Goal: Task Accomplishment & Management: Complete application form

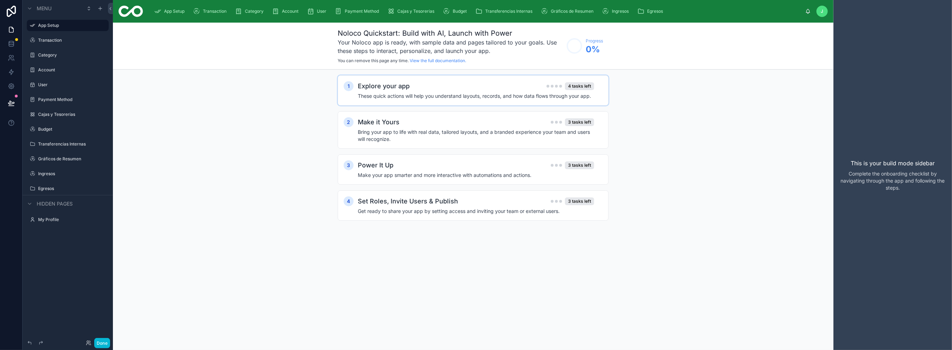
click at [359, 88] on h2 "Explore your app" at bounding box center [384, 86] width 52 height 10
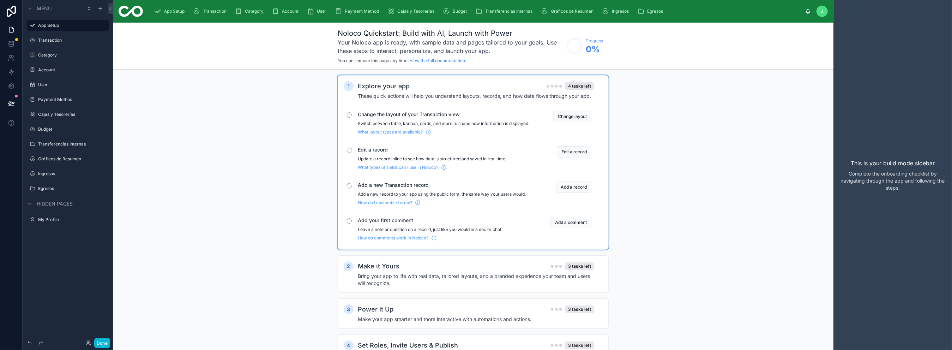
click at [359, 88] on h2 "Explore your app" at bounding box center [384, 86] width 52 height 10
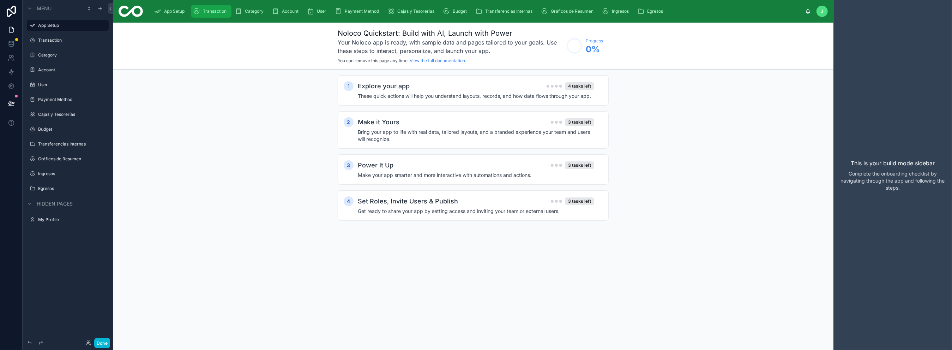
click at [211, 13] on span "Transaction" at bounding box center [215, 11] width 24 height 6
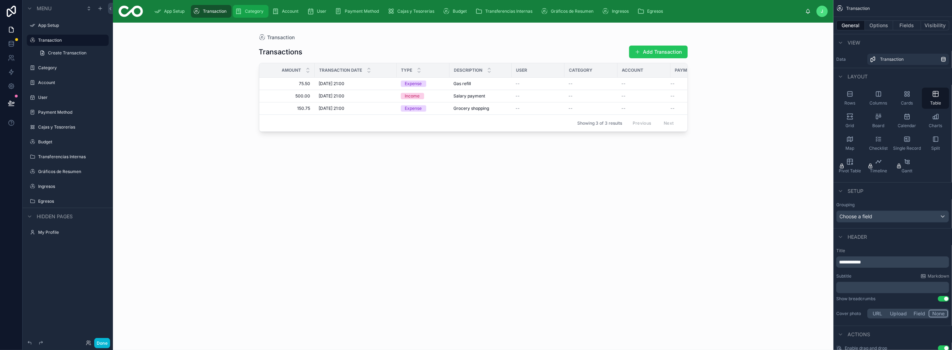
click at [262, 12] on span "Category" at bounding box center [254, 11] width 19 height 6
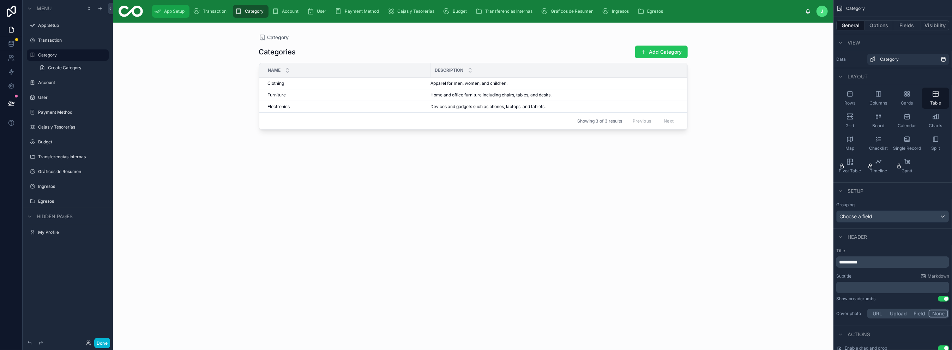
click at [179, 13] on span "App Setup" at bounding box center [174, 11] width 20 height 6
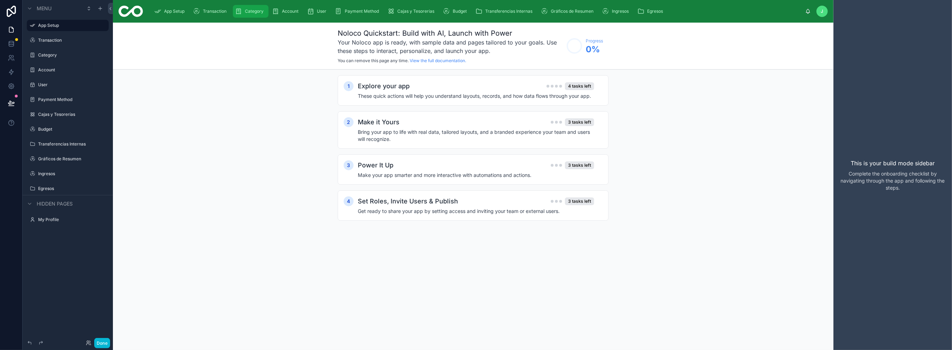
click at [258, 11] on span "Category" at bounding box center [254, 11] width 19 height 6
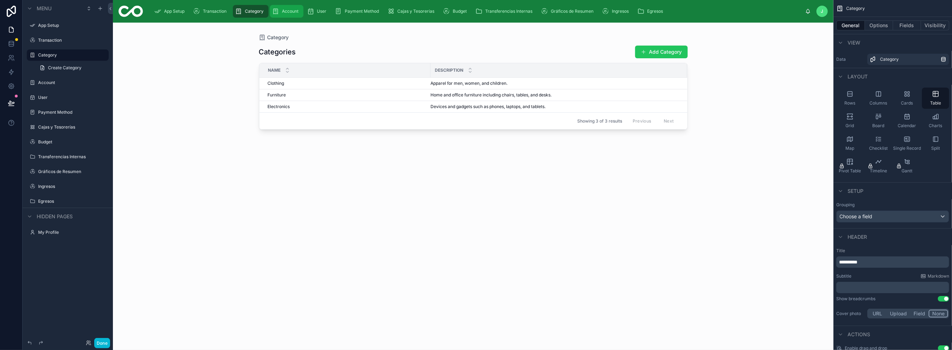
click at [277, 12] on icon "scrollable content" at bounding box center [275, 11] width 7 height 7
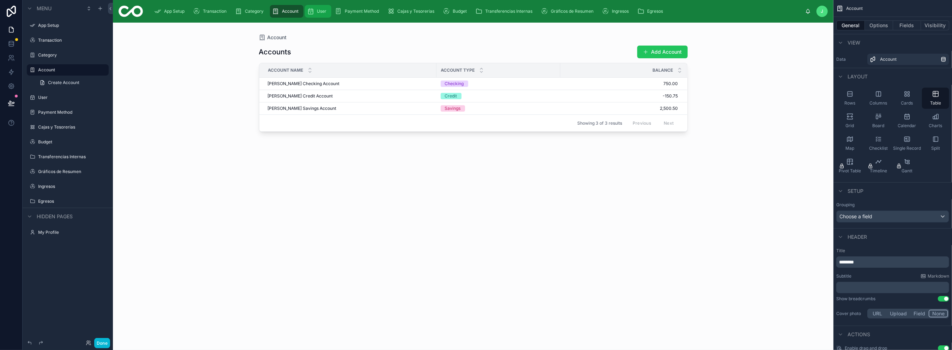
click at [313, 13] on icon "scrollable content" at bounding box center [310, 11] width 7 height 7
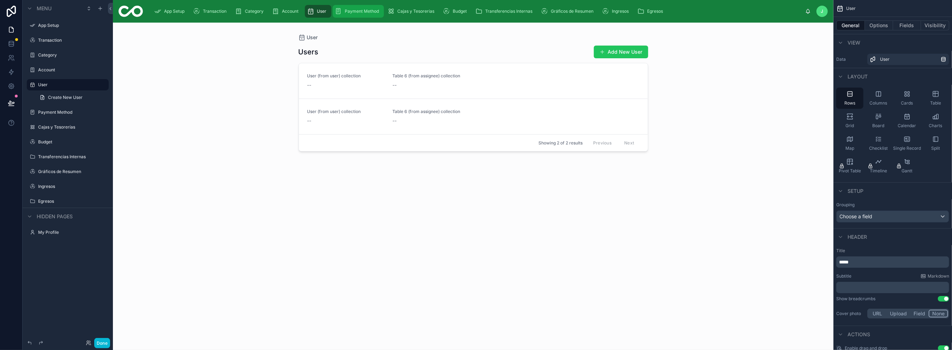
click at [351, 14] on div "Payment Method" at bounding box center [358, 11] width 47 height 11
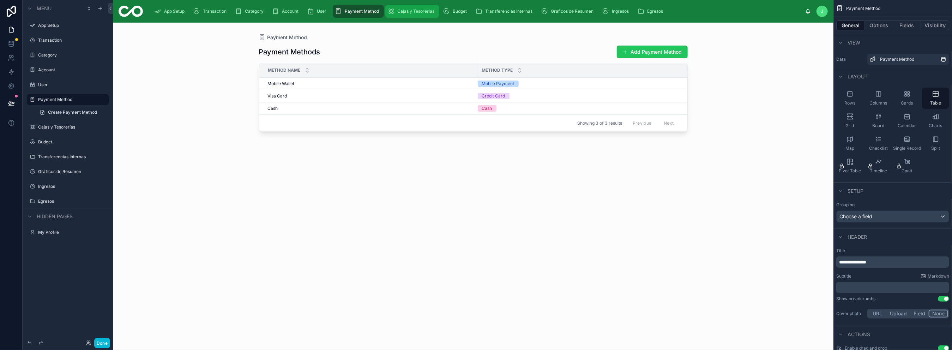
click at [436, 16] on div "Cajas y Tesorerías" at bounding box center [413, 11] width 50 height 11
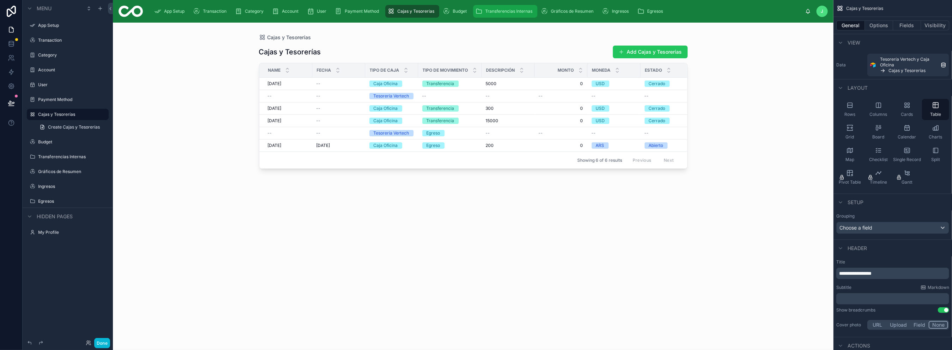
click at [488, 16] on div "Transferencias Internas" at bounding box center [506, 11] width 60 height 11
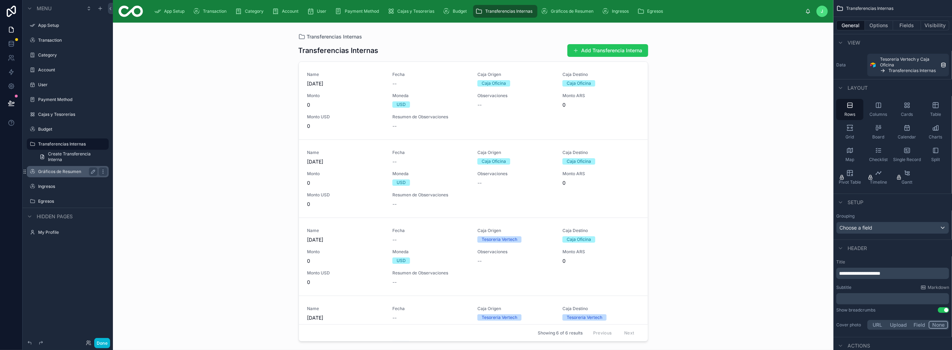
click at [62, 170] on label "Gráficos de Resumen" at bounding box center [66, 172] width 56 height 6
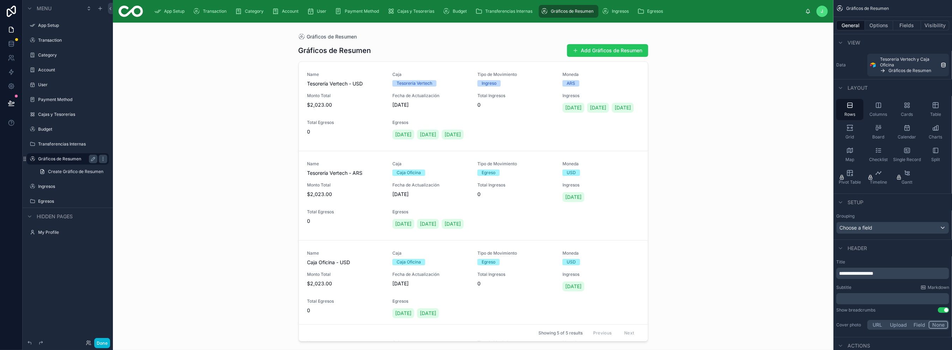
click at [262, 142] on div "Gráficos de Resumen Gráficos de Resumen Add Gráficos de Resumen Name Tesorería …" at bounding box center [473, 186] width 721 height 327
click at [17, 9] on icon at bounding box center [11, 11] width 14 height 11
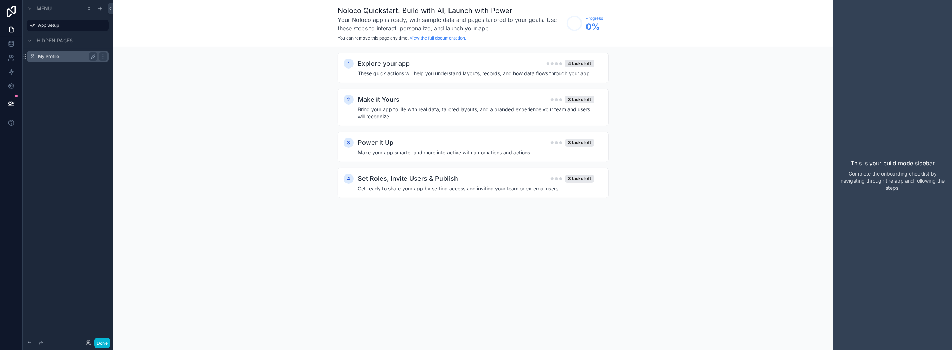
click at [48, 57] on label "My Profile" at bounding box center [66, 57] width 56 height 6
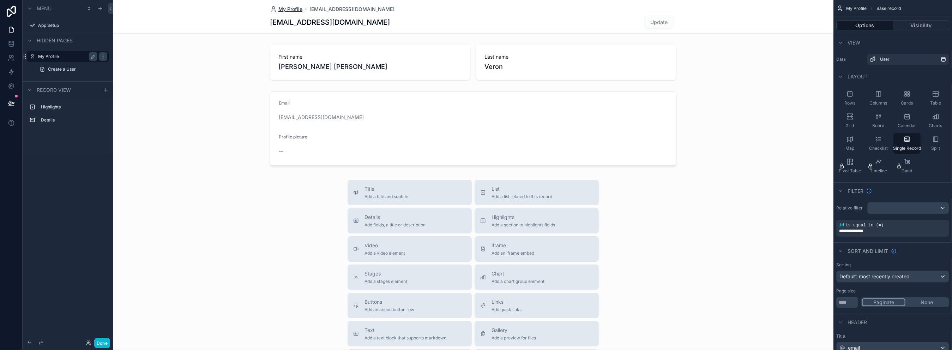
click at [290, 7] on span "My Profile" at bounding box center [291, 9] width 24 height 7
click at [12, 11] on icon at bounding box center [11, 11] width 9 height 11
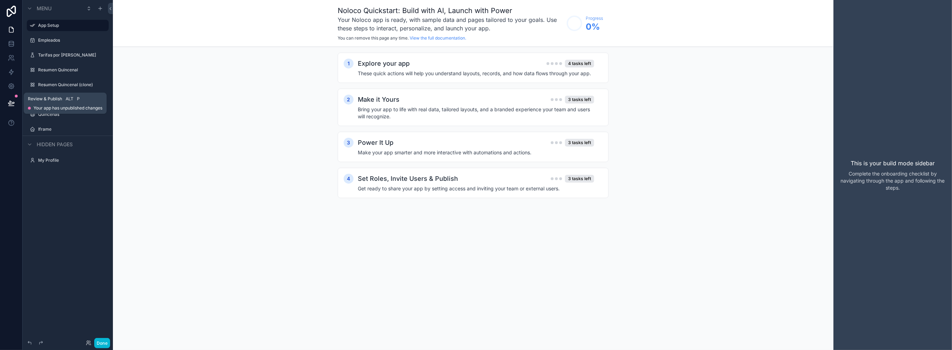
click at [14, 102] on icon at bounding box center [11, 103] width 7 height 7
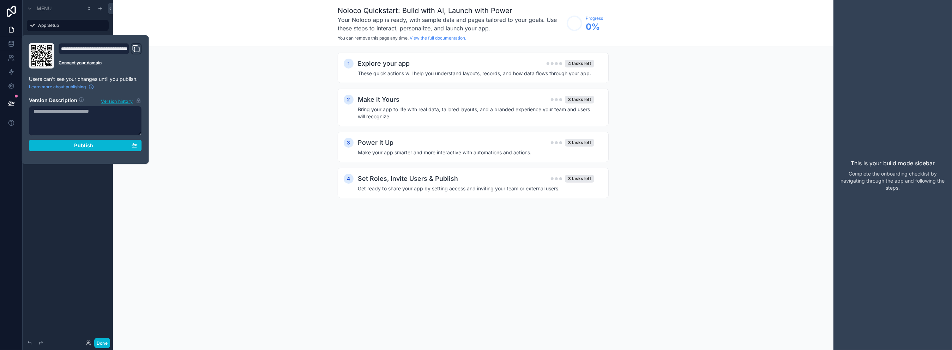
click at [275, 124] on div "1 Explore your app 4 tasks left These quick actions will help you understand la…" at bounding box center [473, 132] width 721 height 171
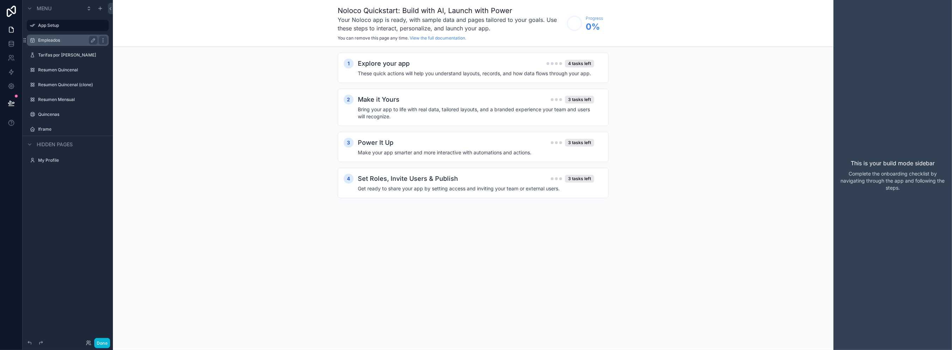
click at [40, 44] on div "Empleados" at bounding box center [67, 40] width 59 height 8
click at [41, 42] on label "Empleados" at bounding box center [66, 40] width 56 height 6
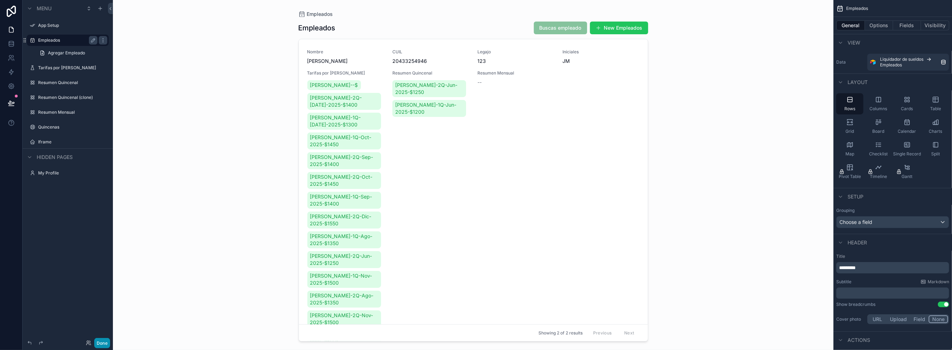
click at [104, 345] on button "Done" at bounding box center [102, 343] width 16 height 10
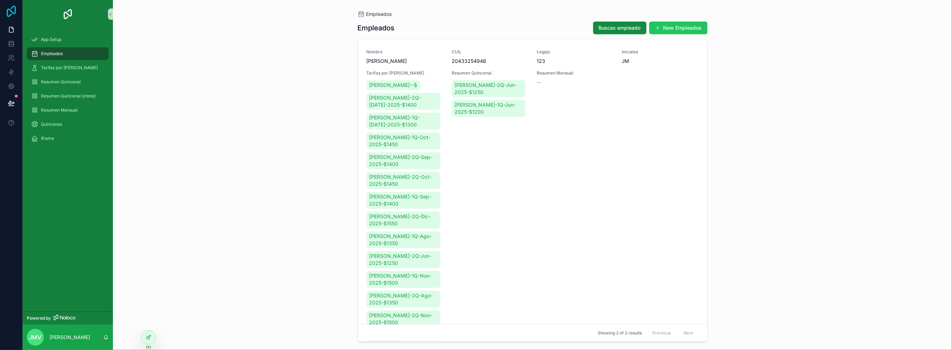
click at [12, 11] on icon at bounding box center [11, 11] width 9 height 11
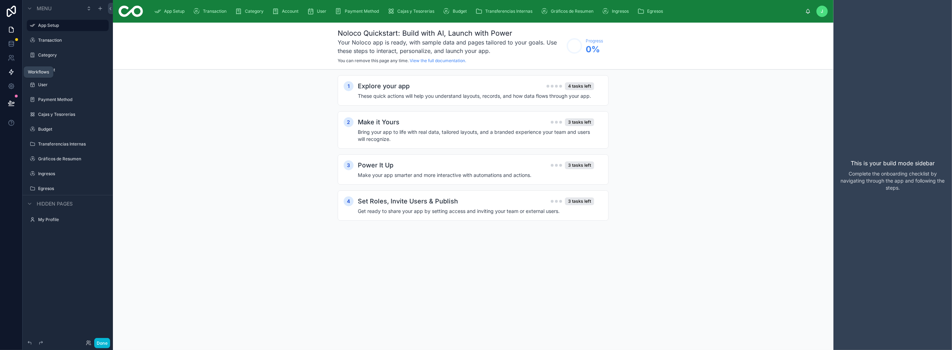
click at [10, 73] on icon at bounding box center [11, 71] width 7 height 7
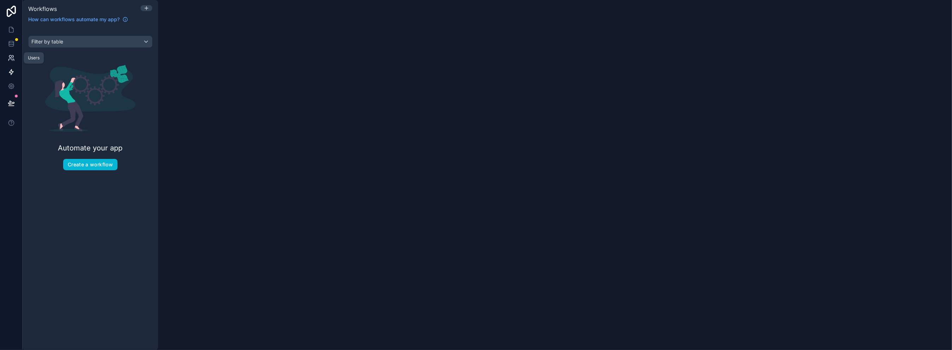
click at [9, 61] on icon at bounding box center [11, 57] width 7 height 7
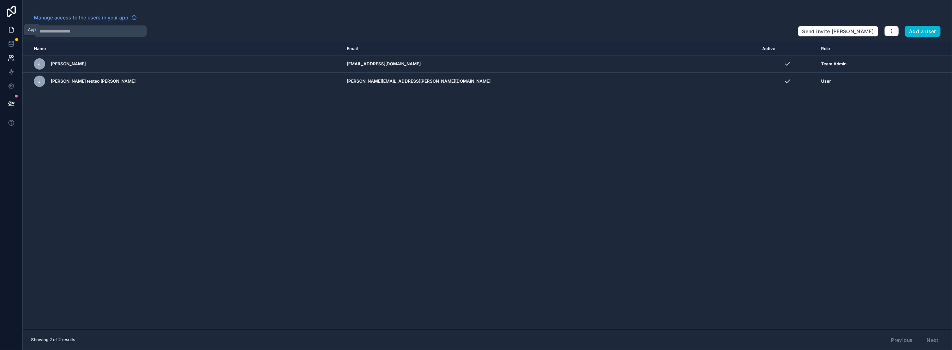
click at [14, 30] on icon at bounding box center [11, 29] width 7 height 7
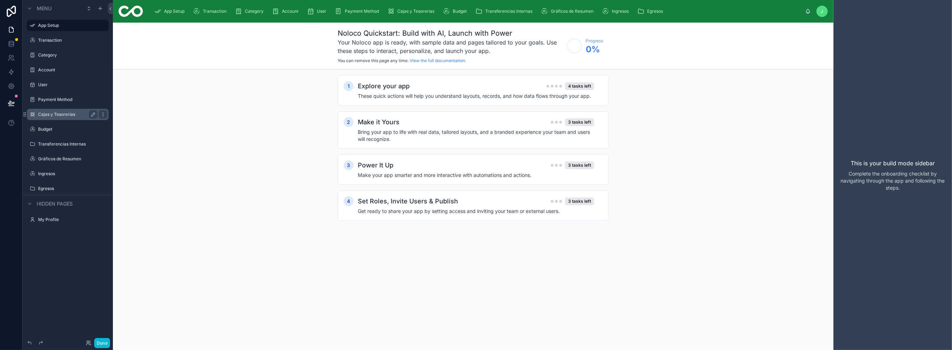
click at [59, 112] on label "Cajas y Tesorerías" at bounding box center [66, 115] width 56 height 6
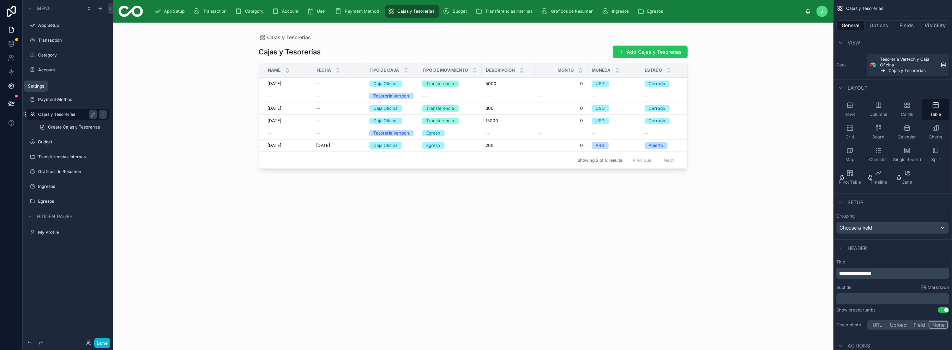
click at [14, 80] on link at bounding box center [11, 86] width 22 height 14
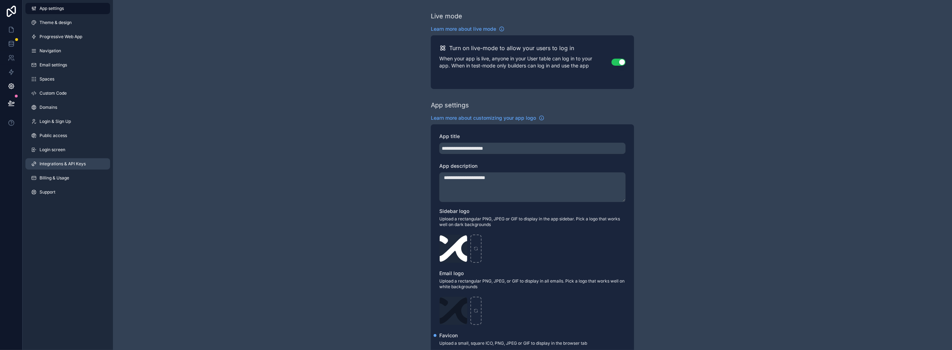
click at [56, 161] on span "Integrations & API Keys" at bounding box center [63, 164] width 46 height 6
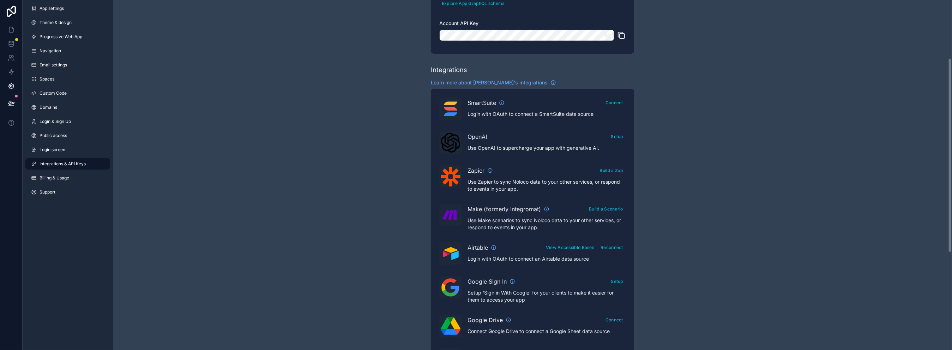
scroll to position [106, 0]
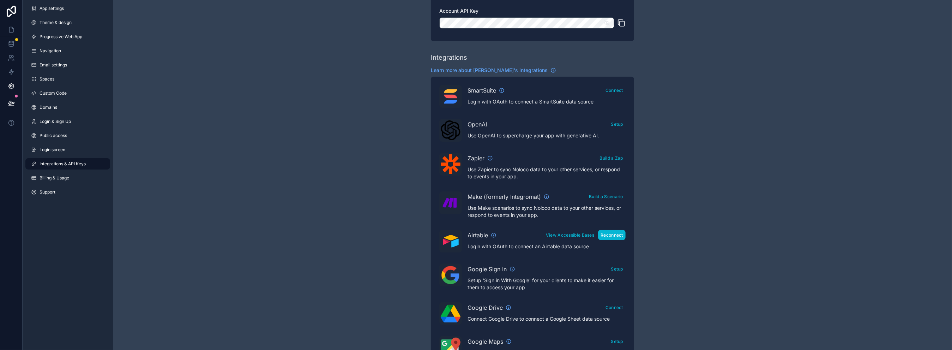
click at [604, 234] on button "Reconnect" at bounding box center [612, 235] width 28 height 10
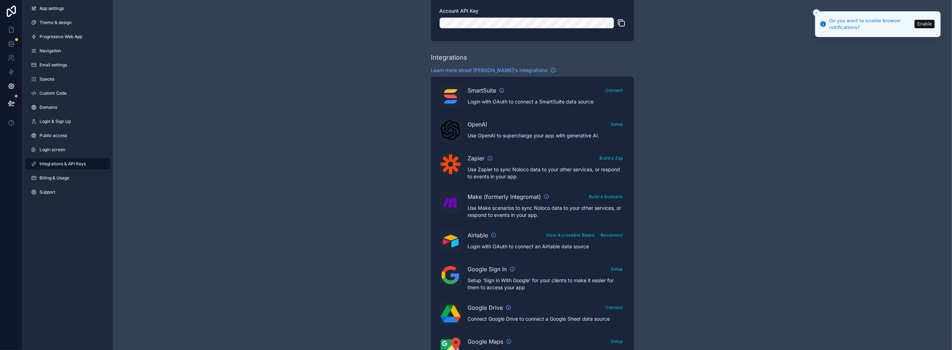
click at [930, 25] on button "Enable" at bounding box center [925, 24] width 20 height 8
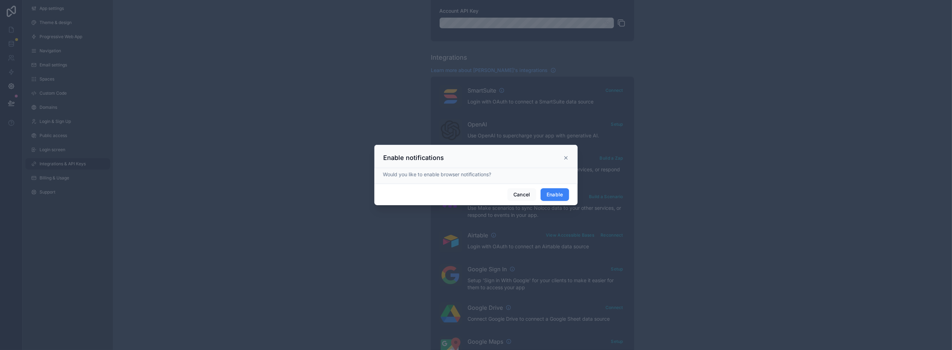
click at [542, 191] on button "Enable" at bounding box center [555, 194] width 29 height 13
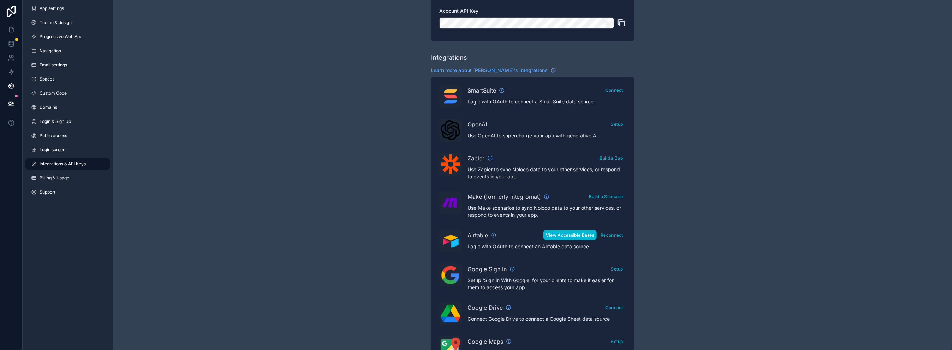
click at [589, 234] on button "View Accessible Bases" at bounding box center [570, 235] width 53 height 10
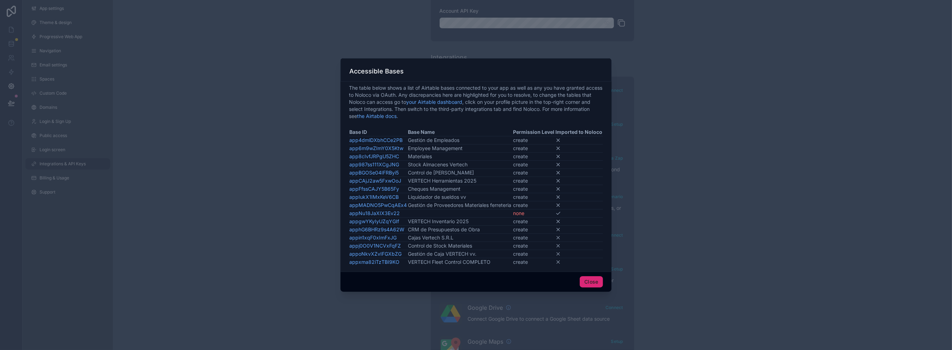
click at [596, 284] on button "Close" at bounding box center [591, 281] width 23 height 11
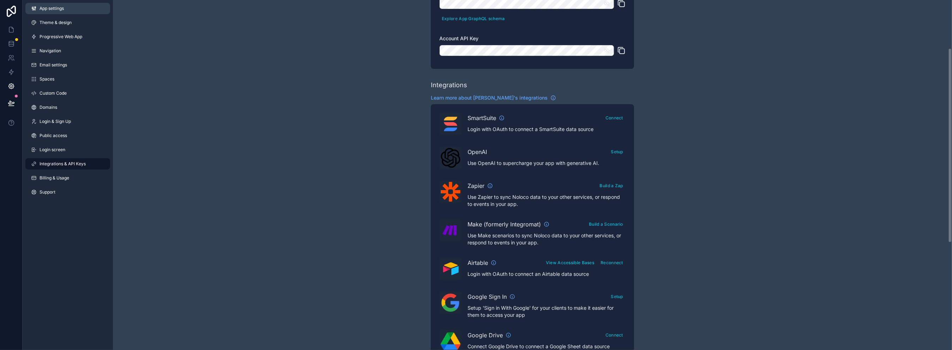
scroll to position [35, 0]
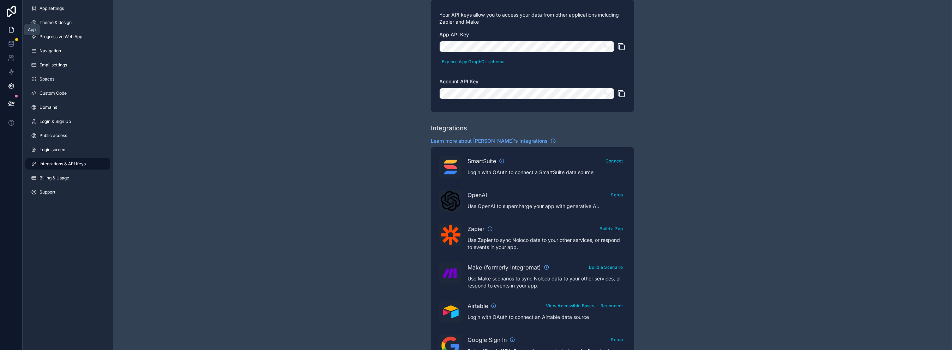
click at [13, 30] on icon at bounding box center [11, 29] width 4 height 5
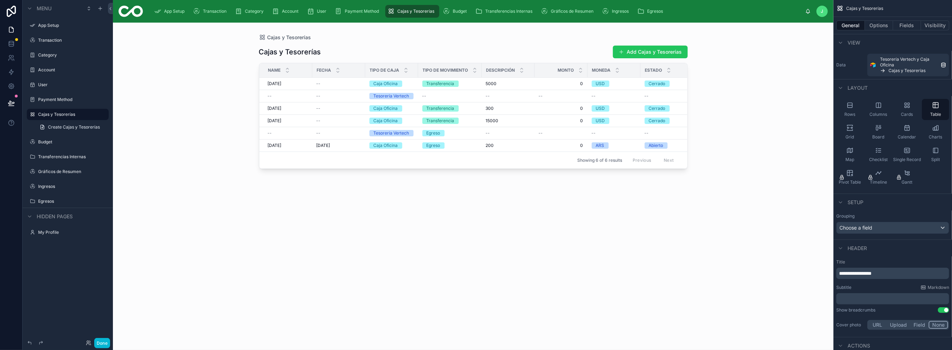
click at [122, 7] on img at bounding box center [131, 11] width 24 height 11
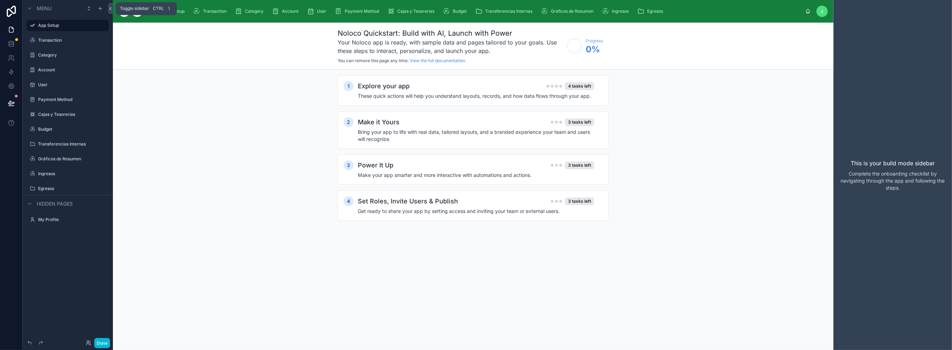
click at [112, 9] on icon at bounding box center [110, 8] width 5 height 5
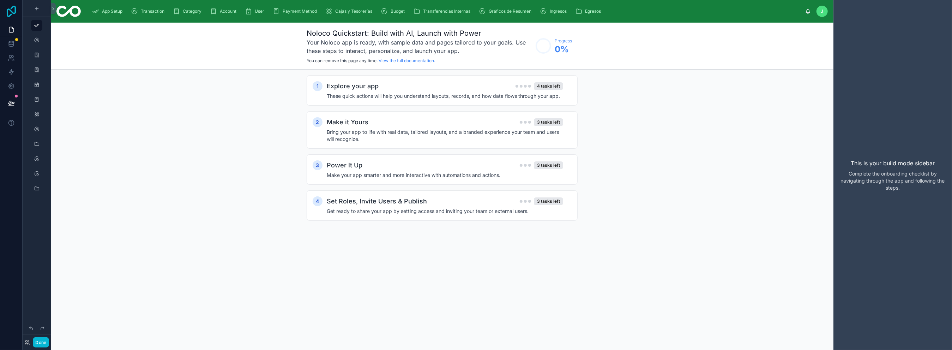
click at [8, 6] on icon at bounding box center [11, 11] width 14 height 11
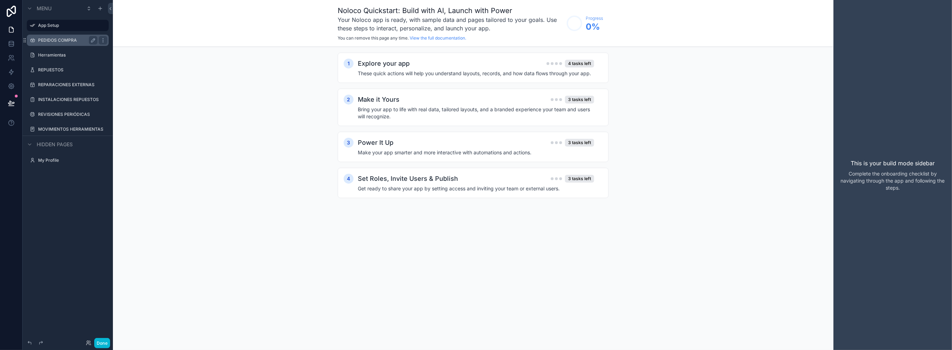
click at [67, 40] on label "PEDIDOS COMPRA" at bounding box center [66, 40] width 56 height 6
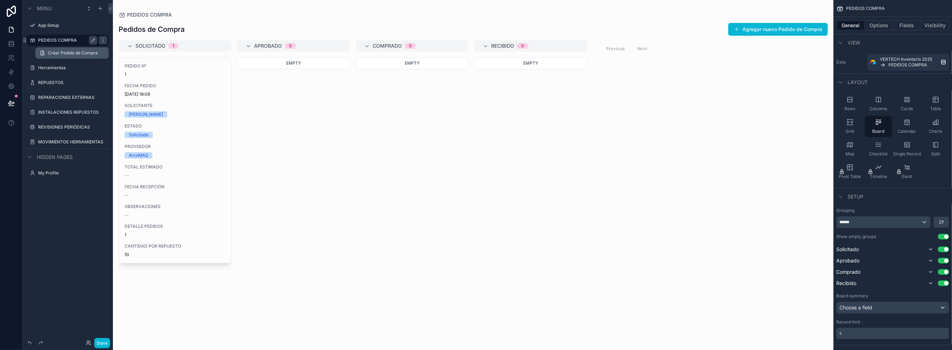
click at [76, 54] on span "Crear Pedido de Compra" at bounding box center [73, 53] width 50 height 6
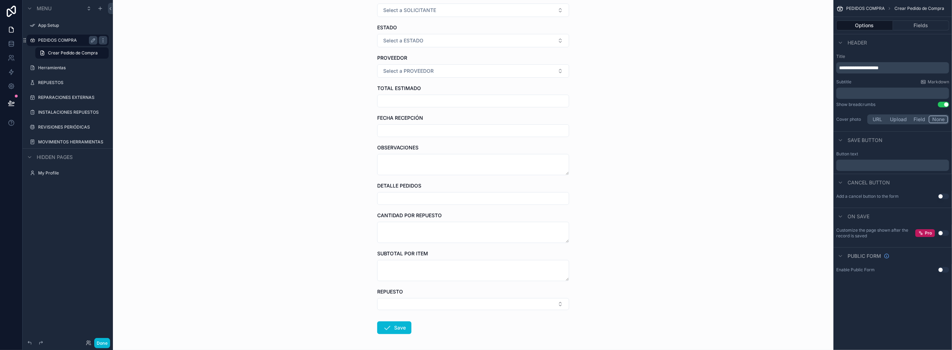
scroll to position [77, 0]
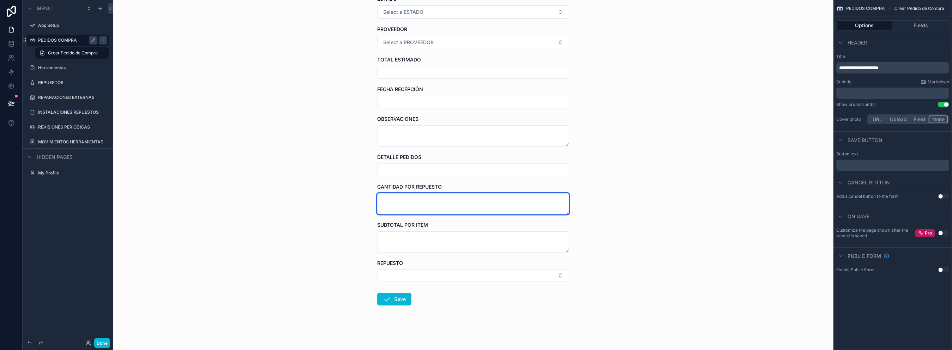
click at [405, 199] on textarea "scrollable content" at bounding box center [473, 203] width 192 height 21
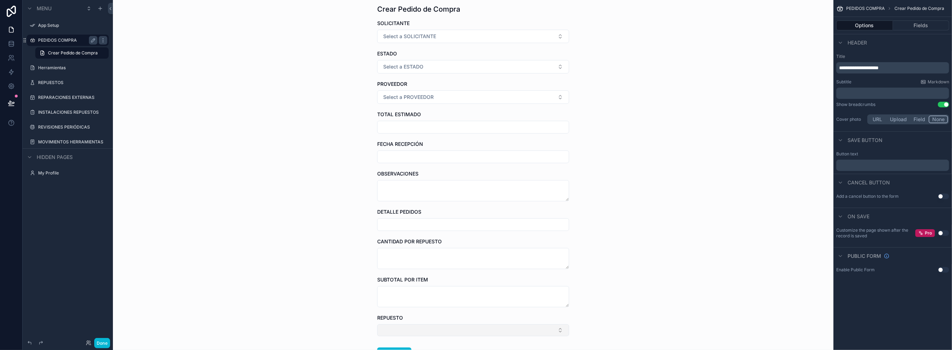
scroll to position [35, 0]
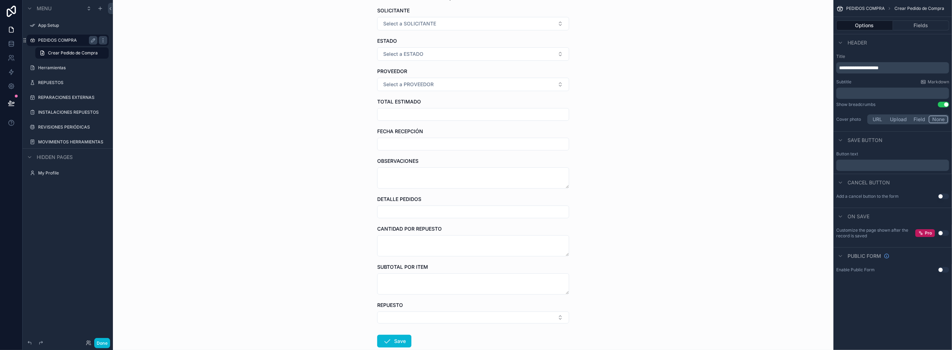
click at [411, 297] on form "SOLICITANTE Select a SOLICITANTE ESTADO Select a ESTADO PROVEEDOR Select a PROV…" at bounding box center [473, 199] width 192 height 385
click at [408, 309] on div "REPUESTO" at bounding box center [473, 312] width 192 height 22
click at [408, 313] on button "Select Button" at bounding box center [473, 317] width 192 height 12
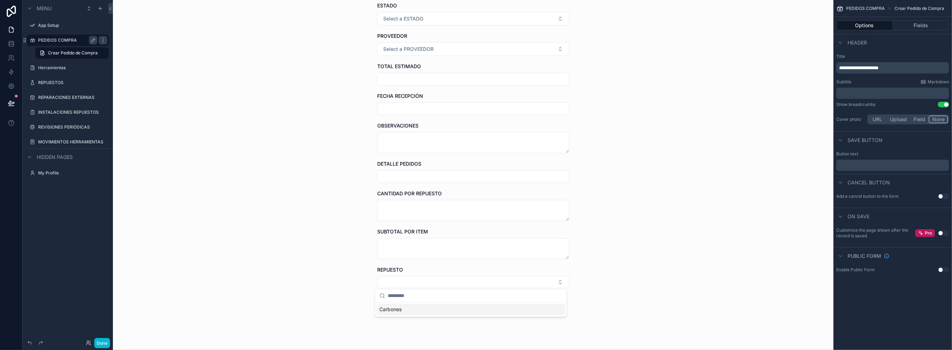
click at [348, 280] on div "PEDIDOS COMPRA Crear Pedido de Compra Crear Pedido de Compra SOLICITANTE Select…" at bounding box center [473, 175] width 721 height 350
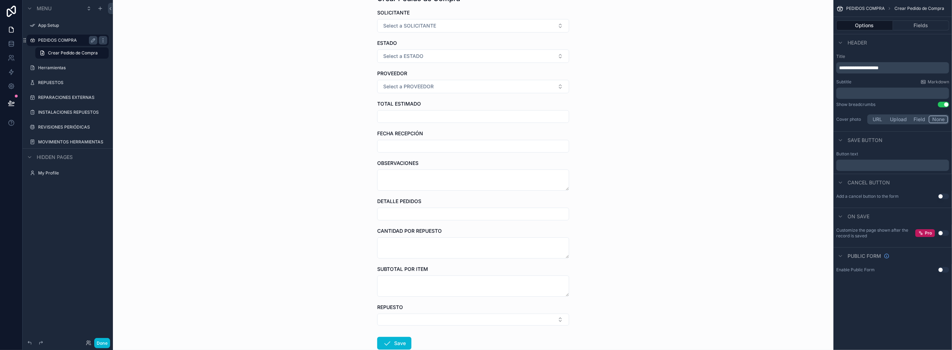
scroll to position [0, 0]
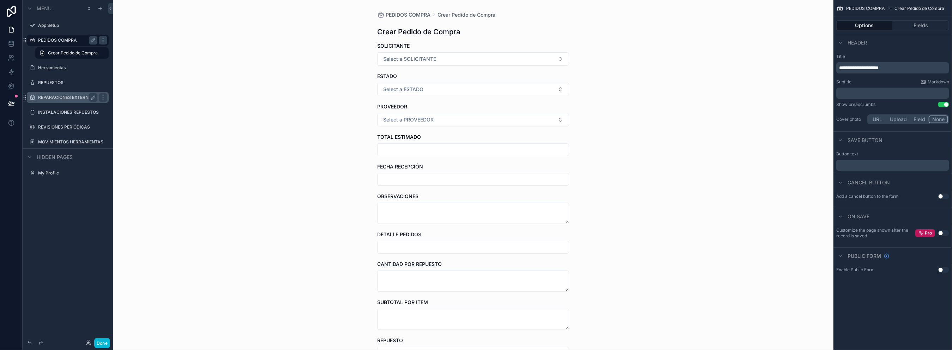
click at [69, 102] on div "REPARACIONES EXTERNAS" at bounding box center [67, 97] width 79 height 11
click at [69, 97] on label "REPARACIONES EXTERNAS" at bounding box center [66, 98] width 56 height 6
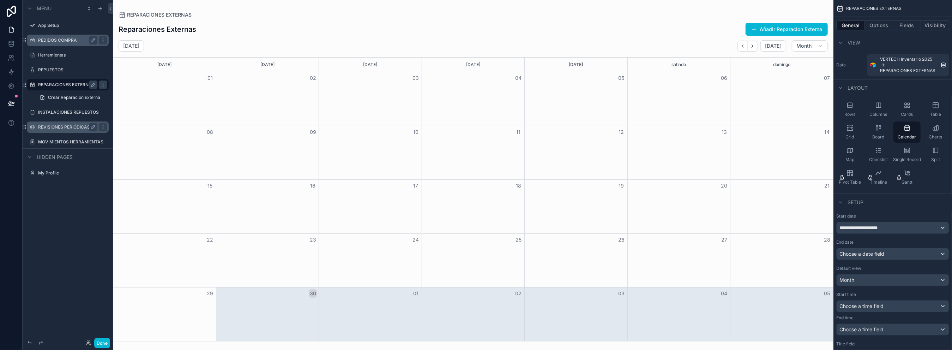
click at [65, 124] on div "REVISIONES PERIÓDICAS" at bounding box center [67, 127] width 59 height 8
click at [40, 130] on label "REVISIONES PERIÓDICAS" at bounding box center [66, 127] width 56 height 6
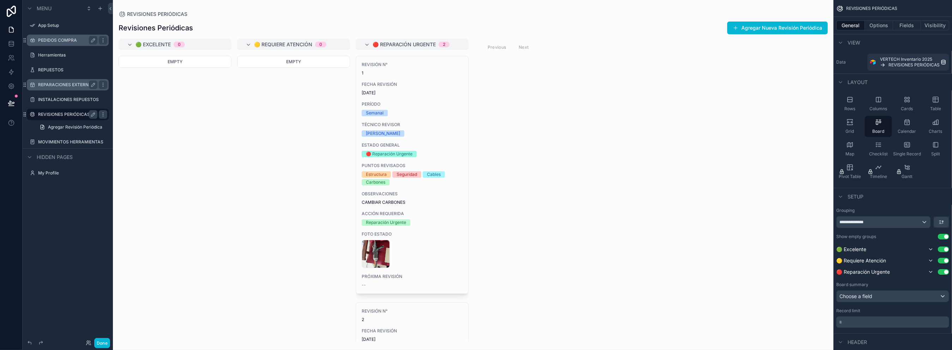
click at [179, 59] on div "scrollable content" at bounding box center [473, 175] width 721 height 350
click at [176, 62] on span "Empty" at bounding box center [175, 61] width 15 height 5
click at [276, 66] on div "Empty" at bounding box center [293, 62] width 113 height 12
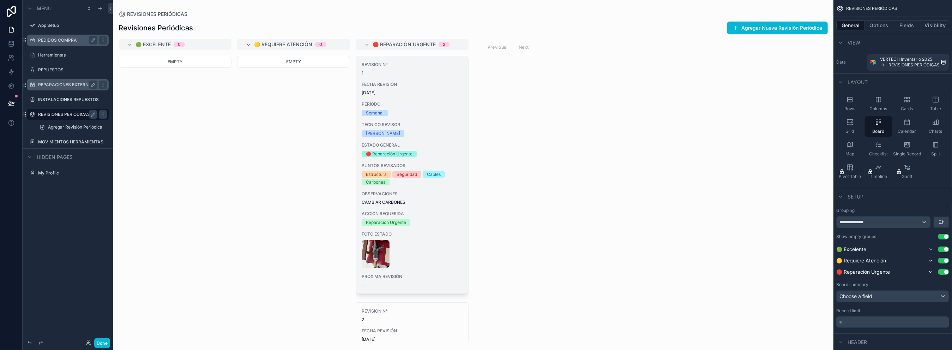
click at [422, 139] on div "REVISIÓN N° 1 FECHA REVISIÓN 26/9/2025 PERÍODO Semanal TÉCNICO REVISOR Alan EST…" at bounding box center [412, 174] width 112 height 237
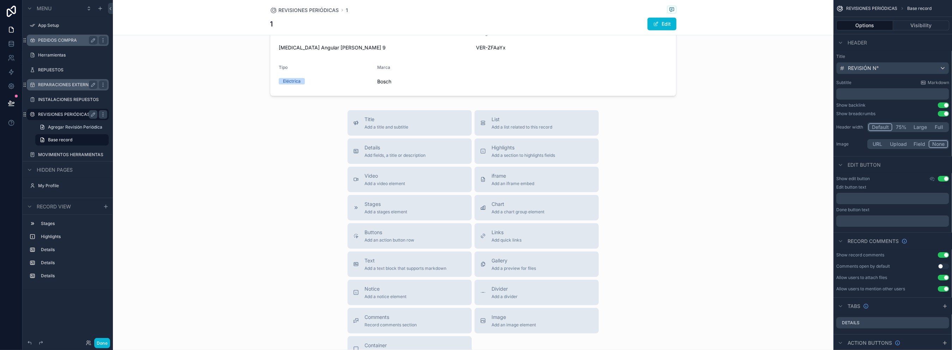
scroll to position [413, 0]
